Goal: Information Seeking & Learning: Learn about a topic

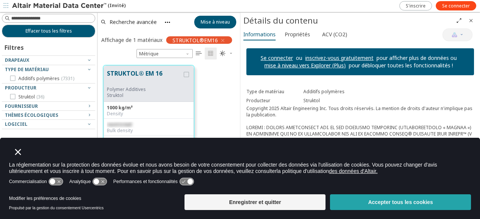
click at [362, 207] on button "Accepter tous les cookies" at bounding box center [400, 202] width 141 height 16
